Goal: Transaction & Acquisition: Purchase product/service

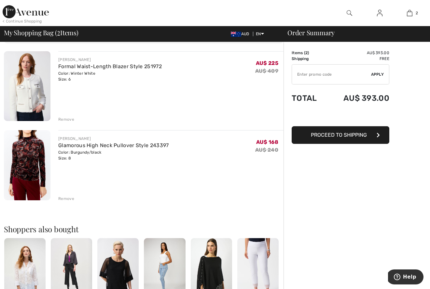
scroll to position [45, 0]
click at [364, 136] on span "Proceed to Shipping" at bounding box center [339, 135] width 56 height 6
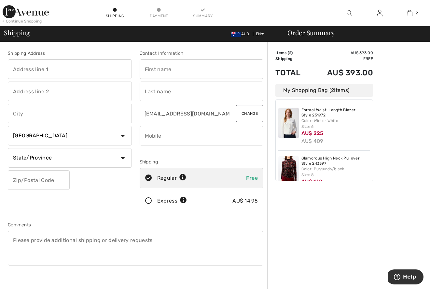
click at [100, 65] on input "text" at bounding box center [70, 69] width 124 height 20
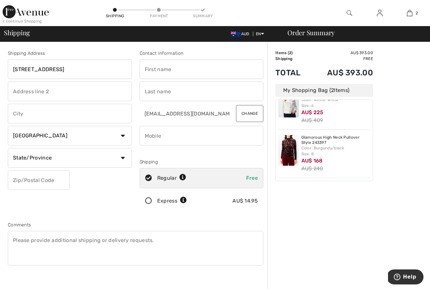
type input "UNIT 2/37 HARTWOOD STREET"
click at [69, 88] on input "text" at bounding box center [70, 91] width 124 height 20
type input "KEW EAST"
click at [81, 110] on input "text" at bounding box center [70, 114] width 124 height 20
type input "MEELBOURNE"
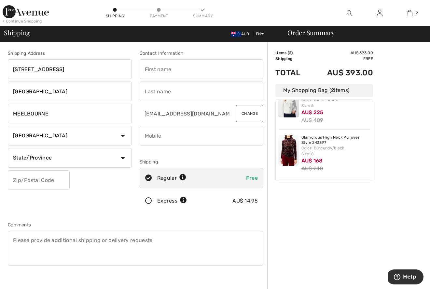
click at [125, 139] on select "Country Canada United States Afghanistan Aland Islands Albania Algeria American…" at bounding box center [70, 136] width 124 height 20
select select "AU"
click at [60, 158] on input "text" at bounding box center [70, 158] width 124 height 20
type input "VICTORIA"
click at [22, 177] on input "text" at bounding box center [39, 180] width 62 height 20
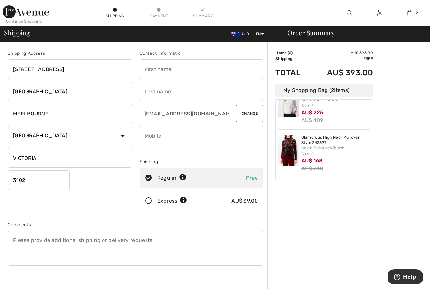
type input "3102"
click at [167, 139] on input "phone" at bounding box center [202, 136] width 124 height 20
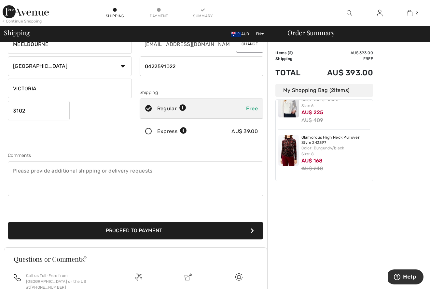
scroll to position [79, 0]
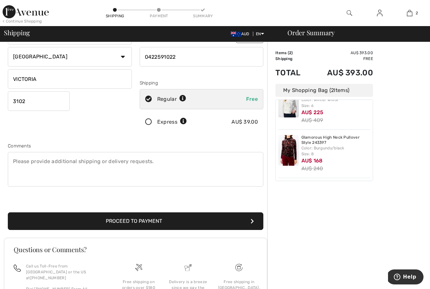
type input "0422591022"
click at [130, 220] on button "Proceed to Payment" at bounding box center [136, 221] width 256 height 18
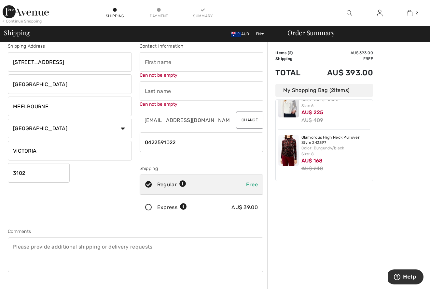
scroll to position [0, 0]
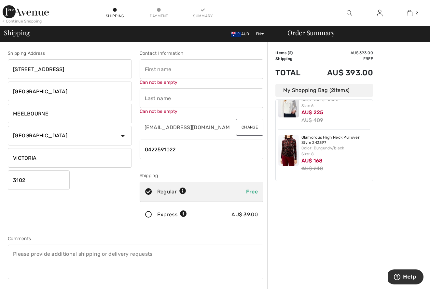
click at [172, 69] on input "text" at bounding box center [202, 69] width 124 height 20
type input "SUSAN"
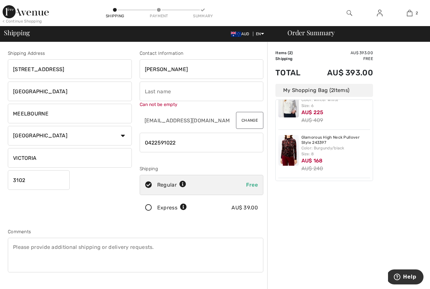
click at [167, 98] on input "text" at bounding box center [202, 91] width 124 height 20
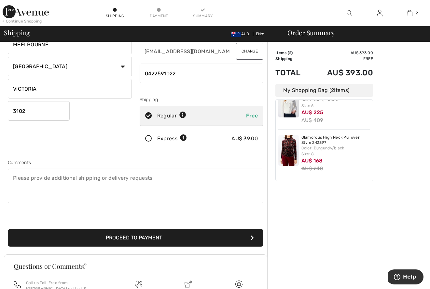
scroll to position [75, 0]
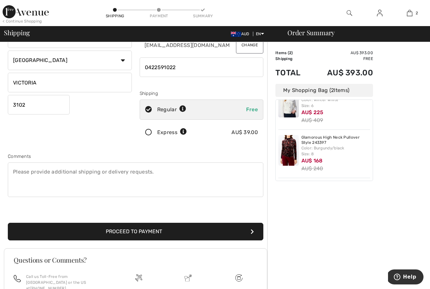
type input "WESTERMAN"
click at [137, 227] on button "Proceed to Payment" at bounding box center [136, 231] width 256 height 18
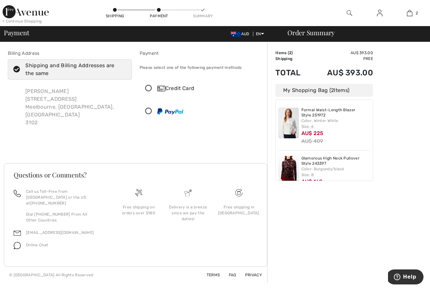
click at [148, 89] on icon at bounding box center [148, 88] width 17 height 7
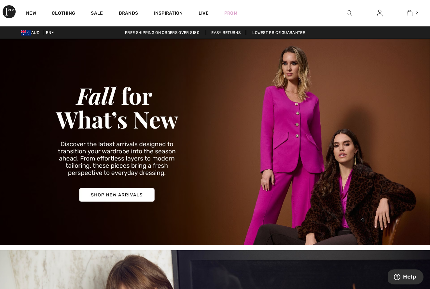
click at [351, 12] on img at bounding box center [350, 13] width 6 height 8
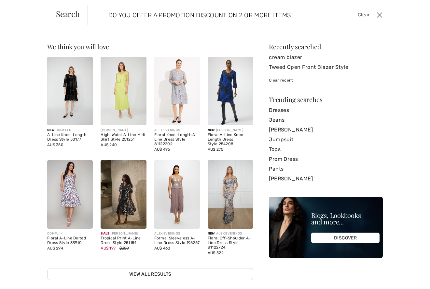
type input "DO YOU OFFER A PROMOTION DISCOUNT ON 2 OR MORE ITEMS"
drag, startPoint x: 307, startPoint y: 17, endPoint x: 131, endPoint y: 7, distance: 176.5
click at [131, 7] on form "DO YOU OFFER A PROMOTION DISCOUNT ON 2 OR MORE ITEMS Clear" at bounding box center [231, 15] width 287 height 20
click at [69, 17] on span "Search" at bounding box center [68, 14] width 24 height 8
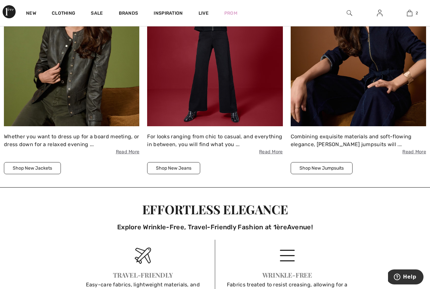
scroll to position [839, 0]
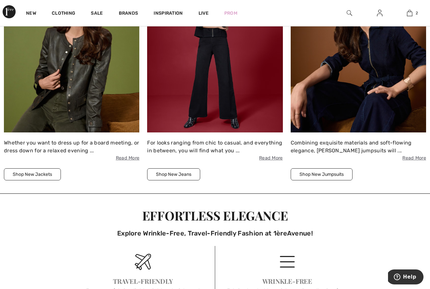
click at [338, 172] on button "Shop New Jumpsuits" at bounding box center [322, 174] width 62 height 12
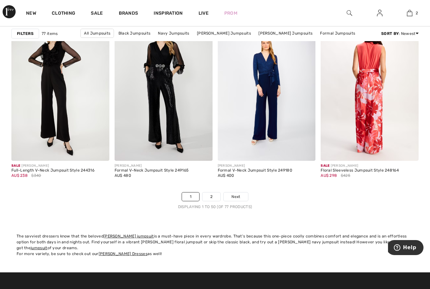
scroll to position [2694, 0]
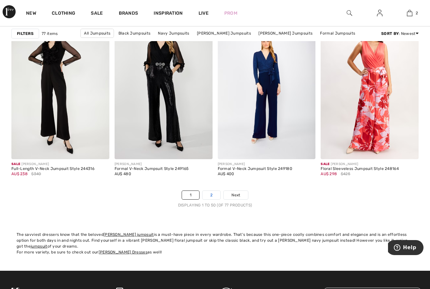
click at [211, 195] on link "2" at bounding box center [212, 195] width 18 height 8
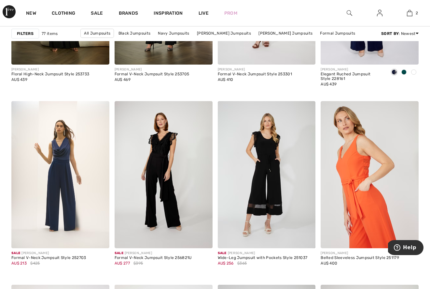
scroll to position [972, 0]
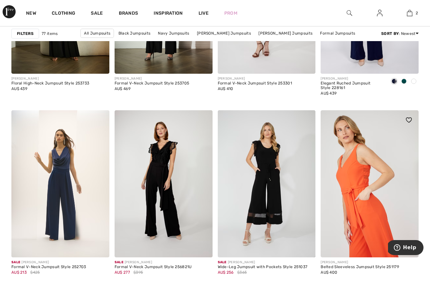
click at [364, 207] on img at bounding box center [370, 183] width 98 height 147
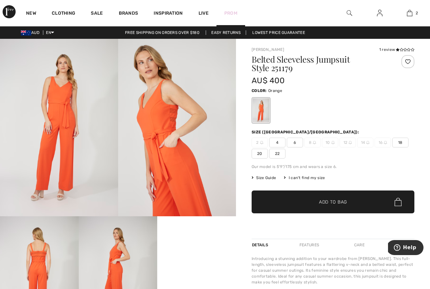
click at [236, 13] on link "Prom" at bounding box center [230, 13] width 13 height 7
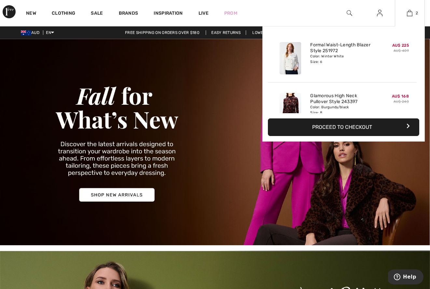
click at [375, 126] on button "Proceed to Checkout" at bounding box center [343, 127] width 151 height 18
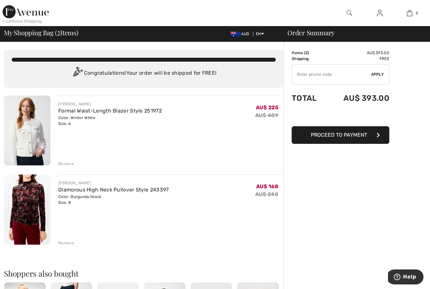
click at [370, 135] on button "Proceed to Payment" at bounding box center [341, 135] width 98 height 18
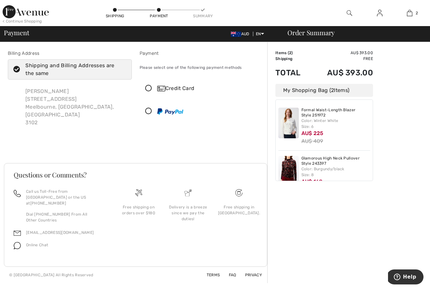
click at [149, 89] on icon at bounding box center [148, 88] width 17 height 7
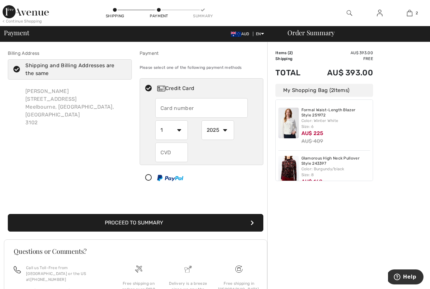
click at [167, 112] on input "text" at bounding box center [201, 108] width 93 height 20
type input "[CREDIT_CARD_NUMBER]"
click at [180, 130] on select "1 2 3 4 5 6 7 8 9 10 11 12" at bounding box center [171, 130] width 33 height 20
select select "9"
click at [222, 129] on select "2025 2026 2027 2028 2029 2030 2031 2032 2033 2034 2035" at bounding box center [218, 130] width 33 height 20
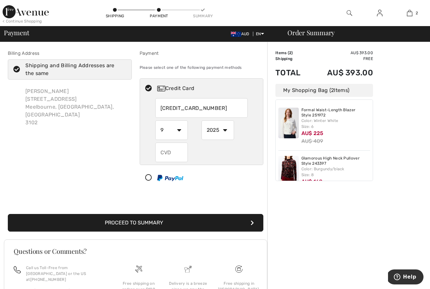
select select "2028"
click at [175, 153] on input "text" at bounding box center [171, 152] width 33 height 20
type input "349"
click at [150, 221] on button "Proceed to Summary" at bounding box center [136, 223] width 256 height 18
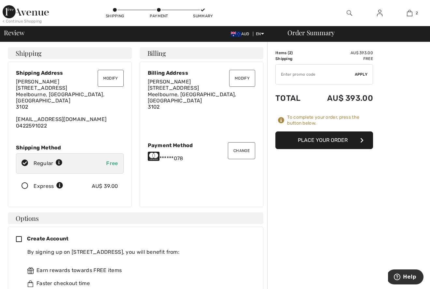
click at [352, 138] on button "Place Your Order" at bounding box center [325, 140] width 98 height 18
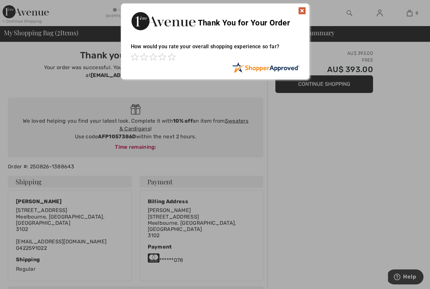
click at [353, 137] on div at bounding box center [215, 144] width 430 height 289
click at [303, 10] on img at bounding box center [302, 11] width 8 height 8
